Goal: Transaction & Acquisition: Purchase product/service

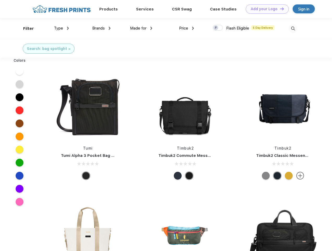
click at [266, 9] on link "Add your Logo Design Tool" at bounding box center [267, 8] width 43 height 9
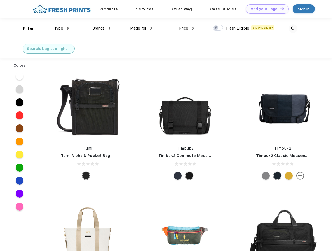
click at [0, 0] on div "Design Tool" at bounding box center [0, 0] width 0 height 0
click at [280, 9] on link "Add your Logo Design Tool" at bounding box center [267, 8] width 43 height 9
click at [25, 28] on div "Filter" at bounding box center [28, 29] width 11 height 6
click at [62, 28] on span "Type" at bounding box center [58, 28] width 9 height 5
click at [102, 28] on span "Brands" at bounding box center [98, 28] width 13 height 5
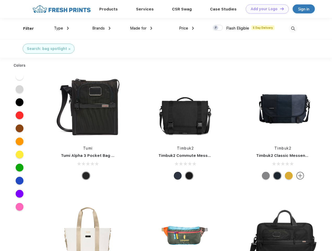
click at [141, 28] on span "Made for" at bounding box center [138, 28] width 16 height 5
click at [187, 28] on span "Price" at bounding box center [183, 28] width 9 height 5
click at [218, 28] on div at bounding box center [218, 28] width 10 height 6
click at [216, 28] on input "checkbox" at bounding box center [214, 26] width 3 height 3
click at [293, 28] on img at bounding box center [293, 28] width 9 height 9
